Goal: Task Accomplishment & Management: Manage account settings

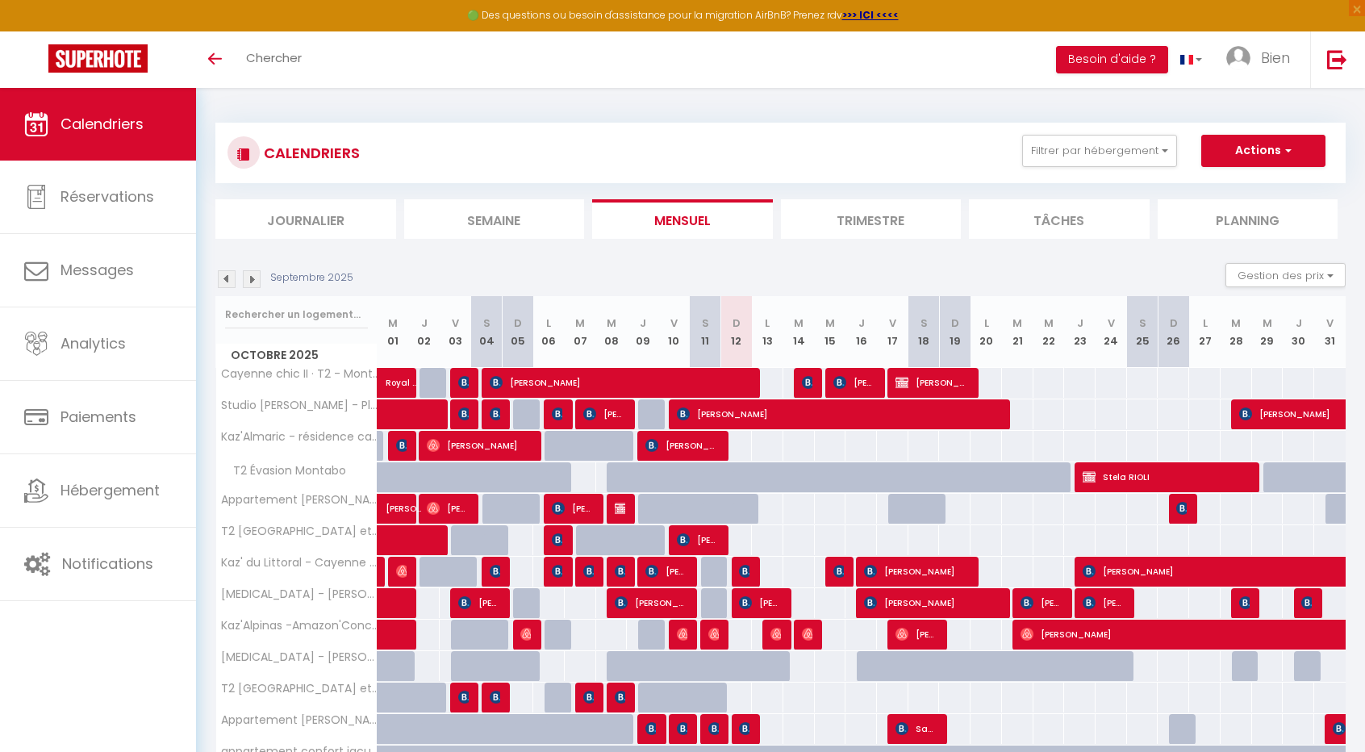
scroll to position [88, 0]
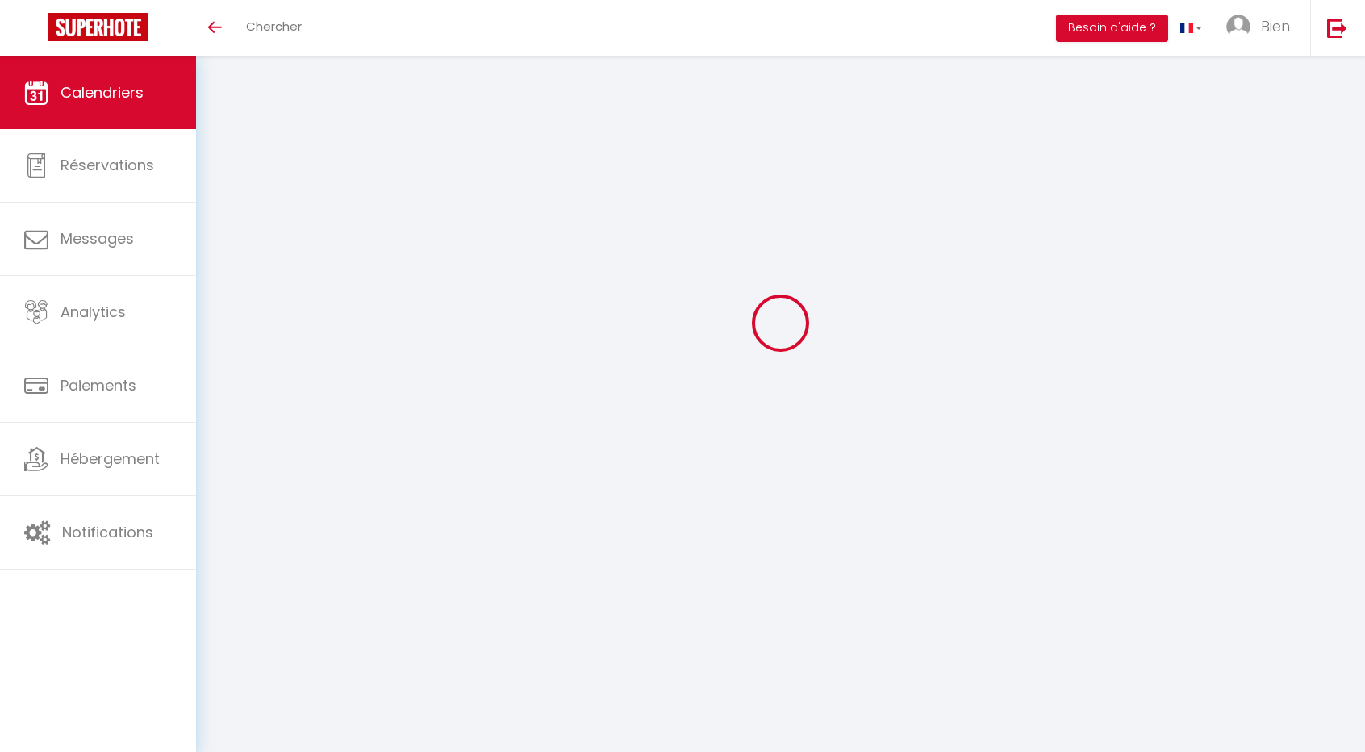
select select
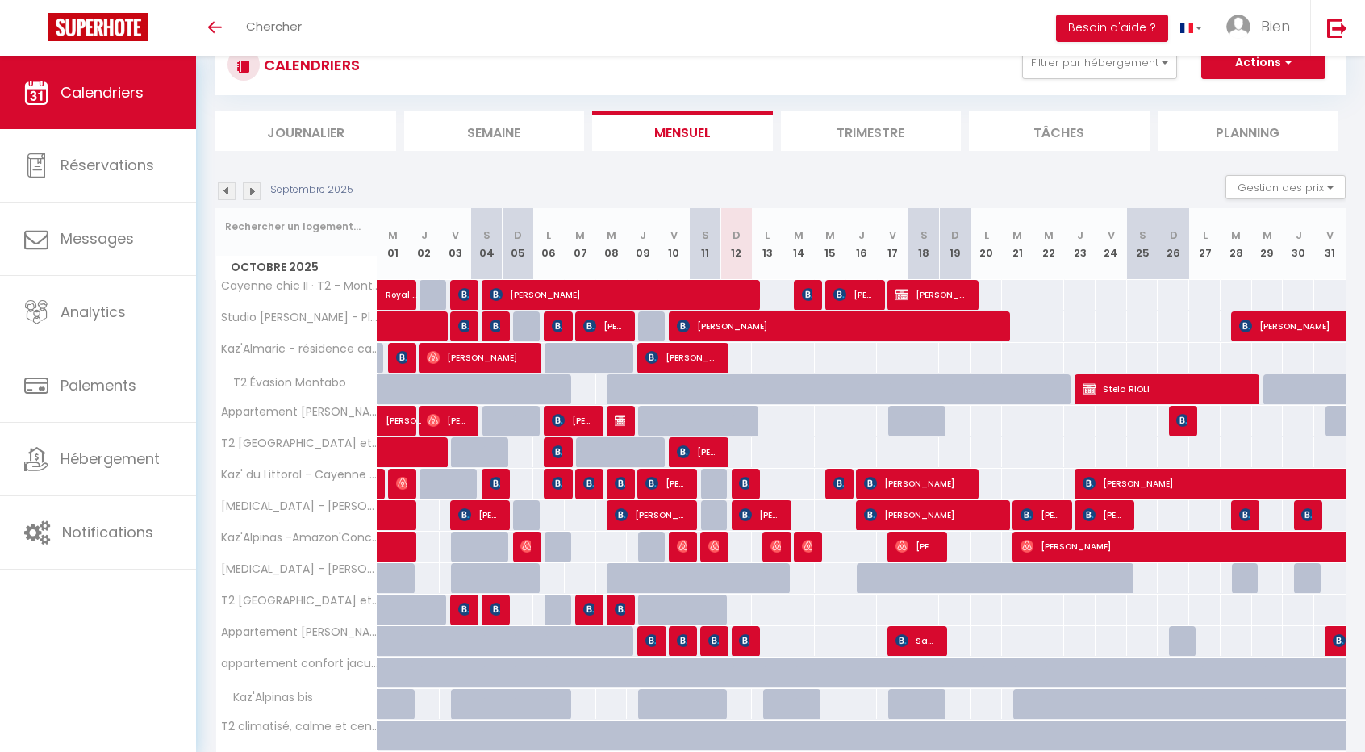
scroll to position [88, 0]
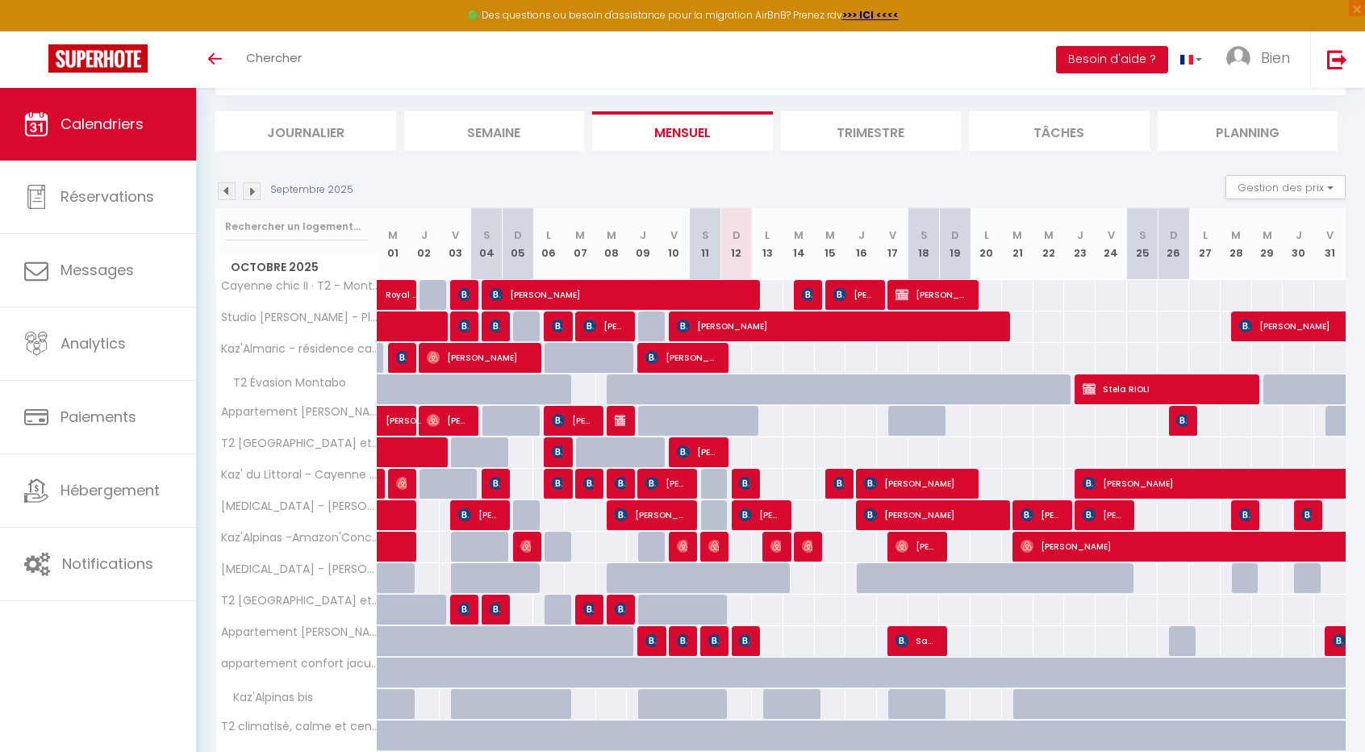
select select
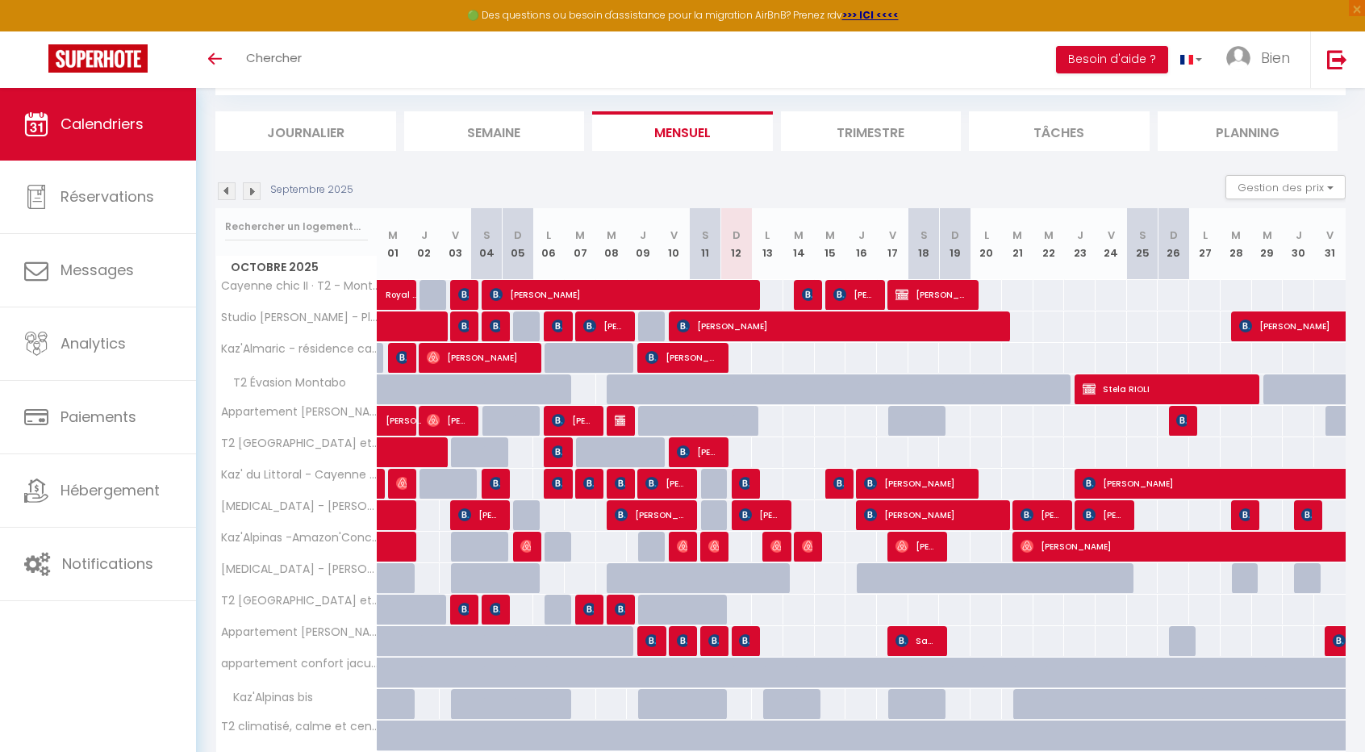
select select
click at [712, 447] on span "[PERSON_NAME]" at bounding box center [698, 452] width 42 height 31
select select "OK"
select select "KO"
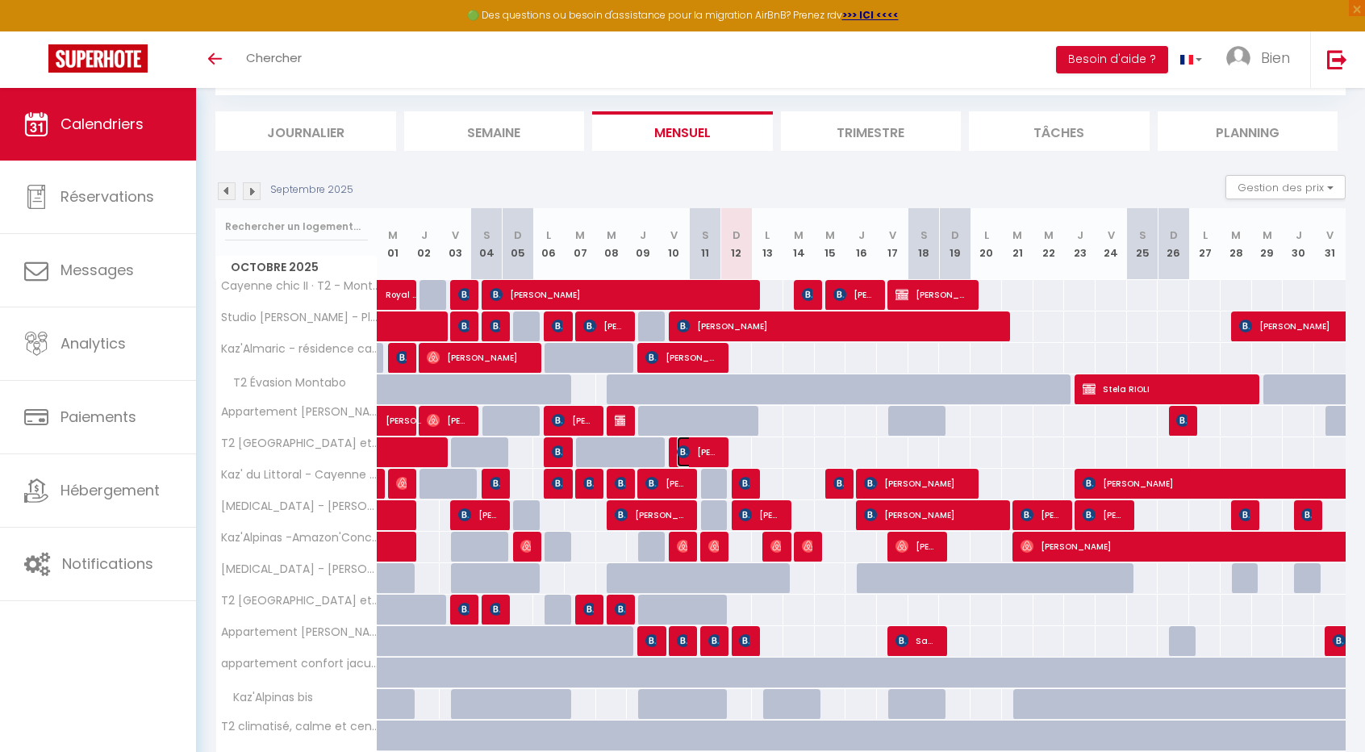
select select "0"
select select "1"
select select
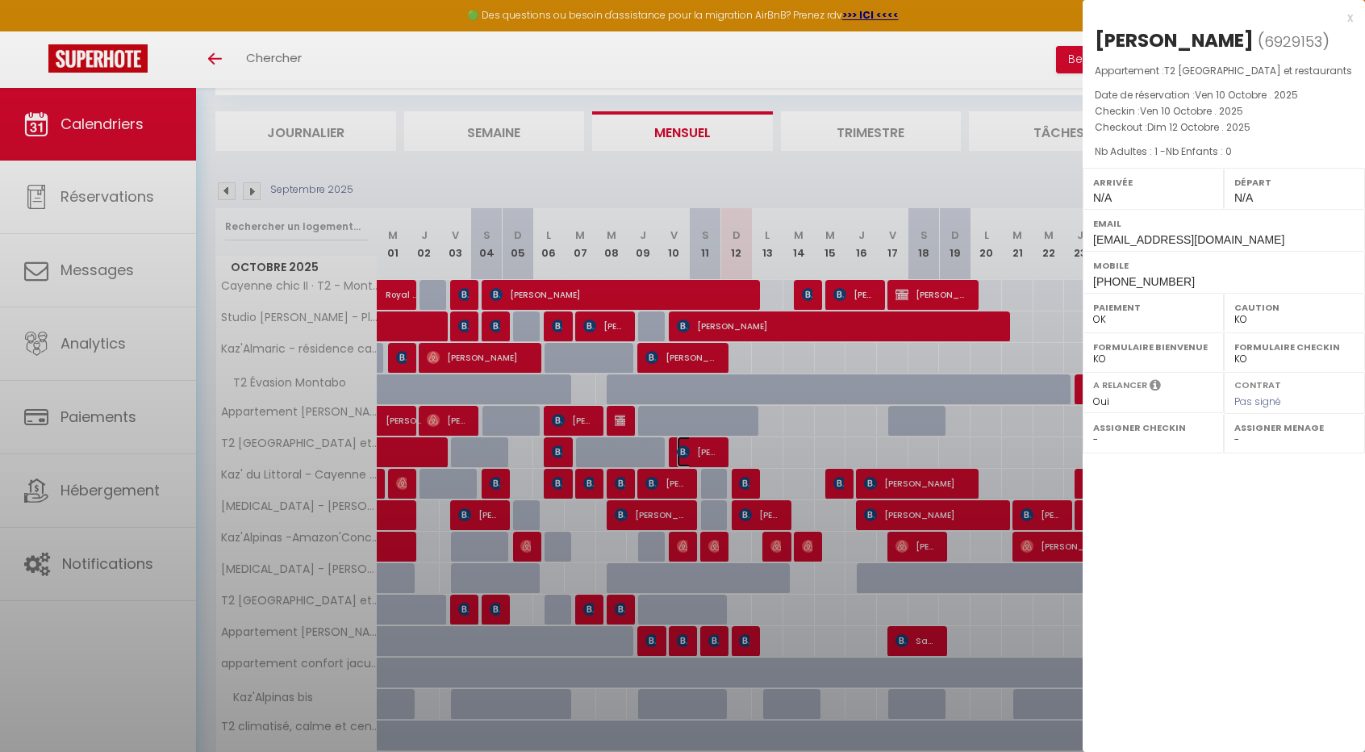
select select "50863"
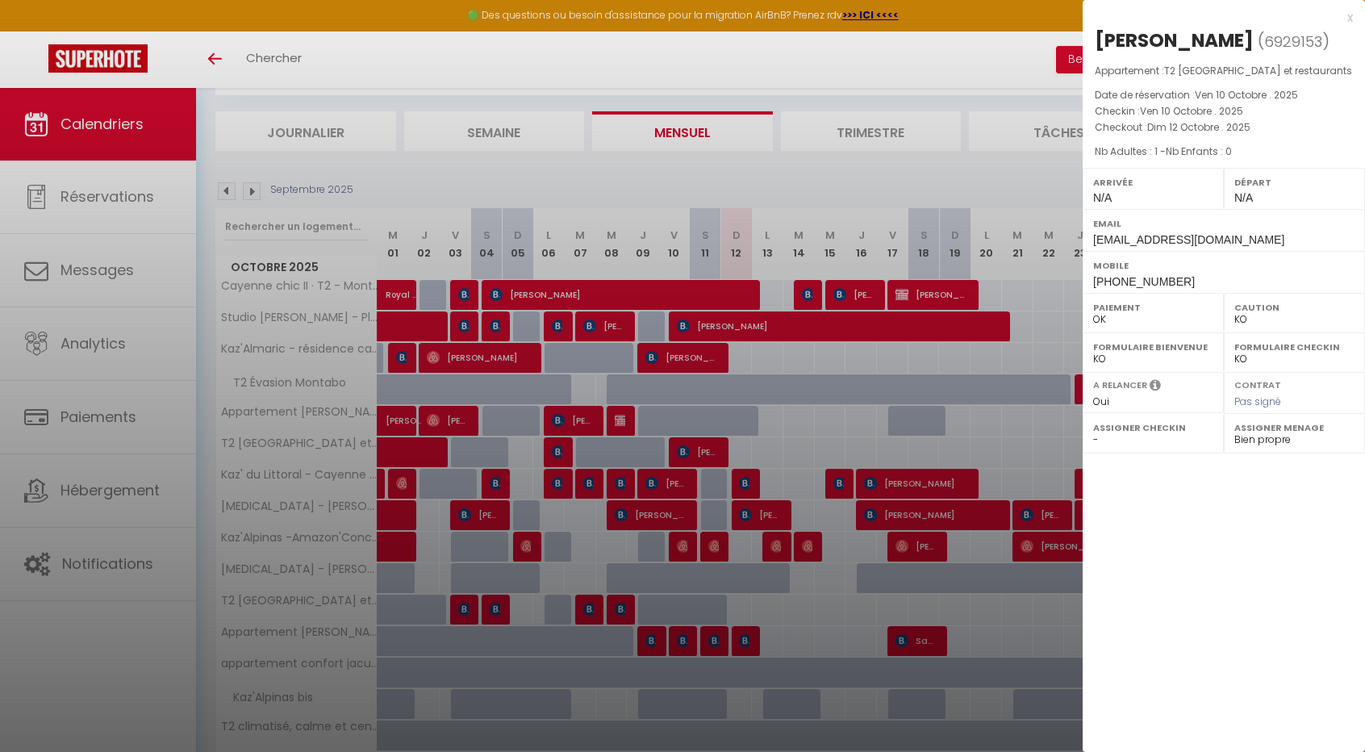
click at [660, 516] on div at bounding box center [682, 376] width 1365 height 752
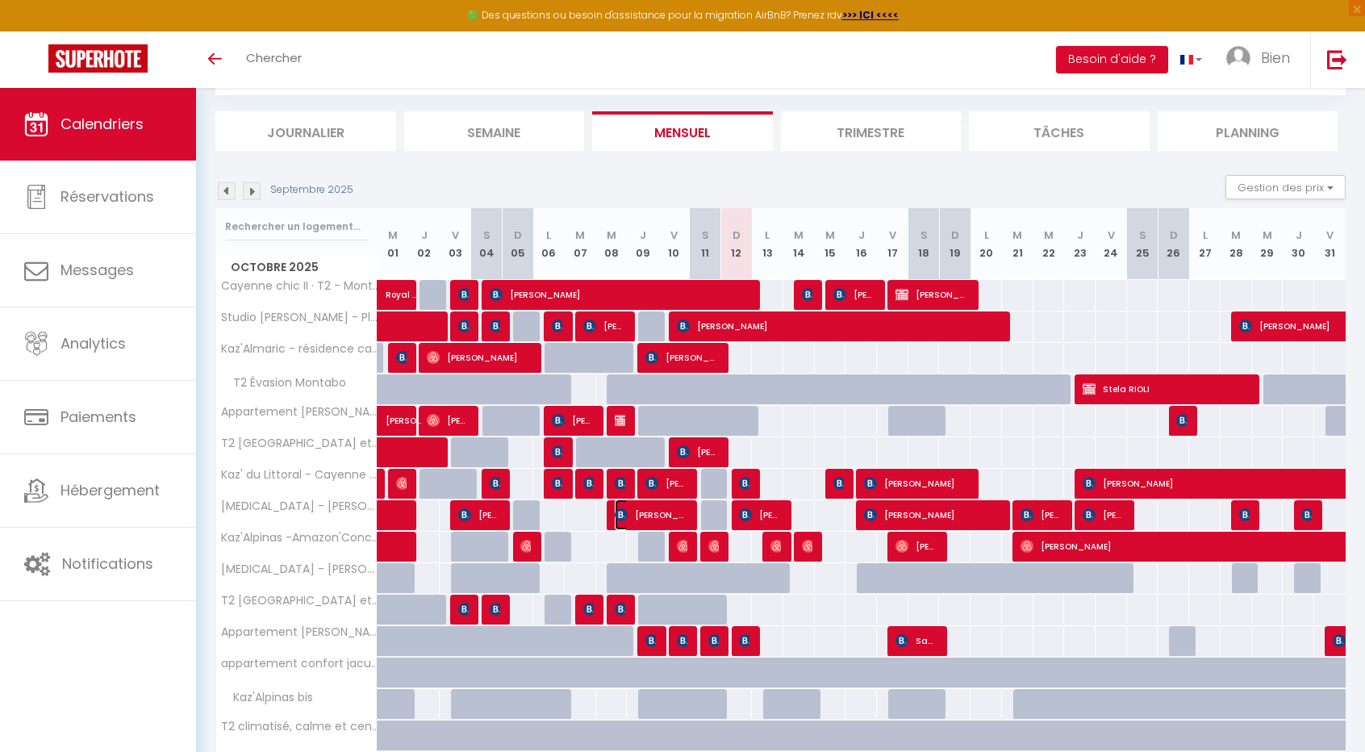
click at [651, 514] on span "[PERSON_NAME]" at bounding box center [651, 515] width 73 height 31
